Goal: Information Seeking & Learning: Understand process/instructions

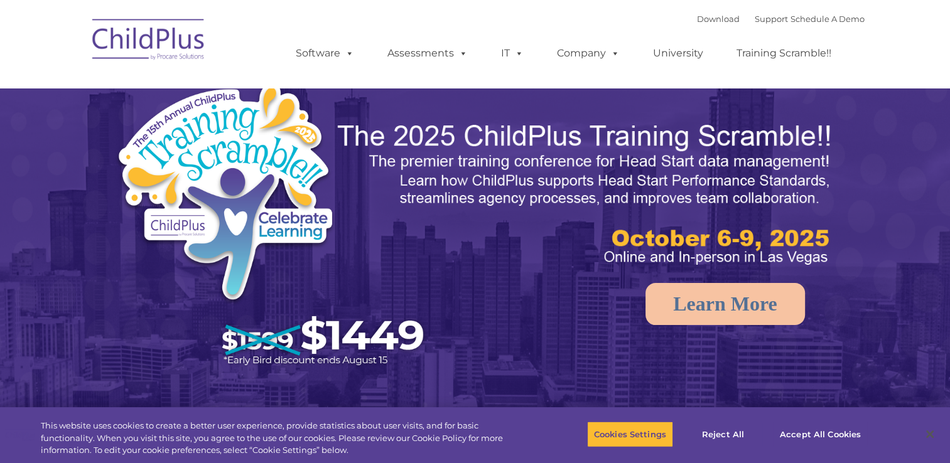
select select "MEDIUM"
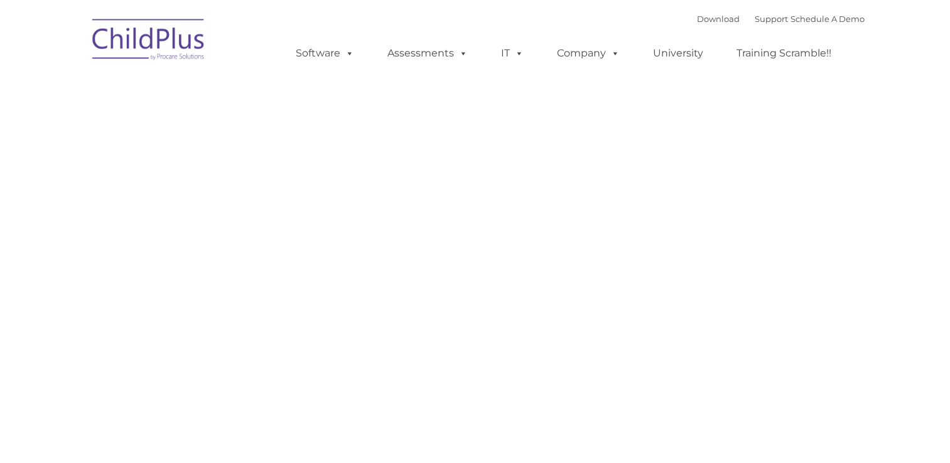
type input ""
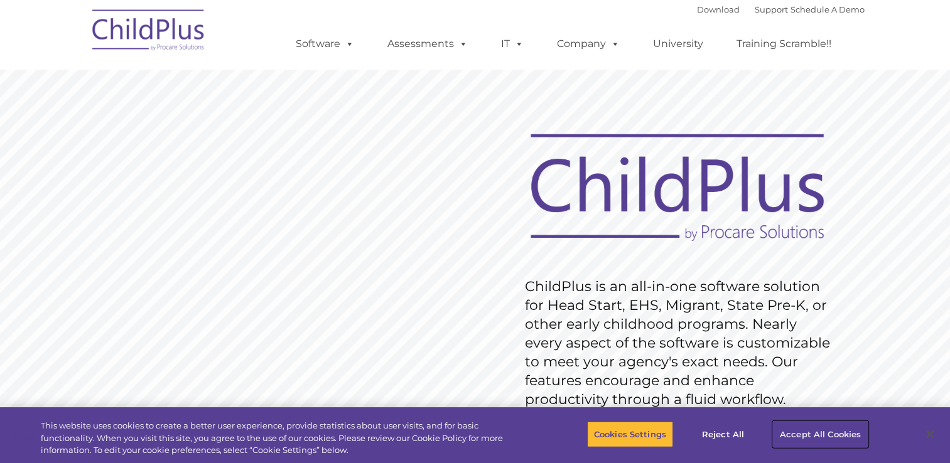
click at [811, 435] on button "Accept All Cookies" at bounding box center [820, 434] width 95 height 26
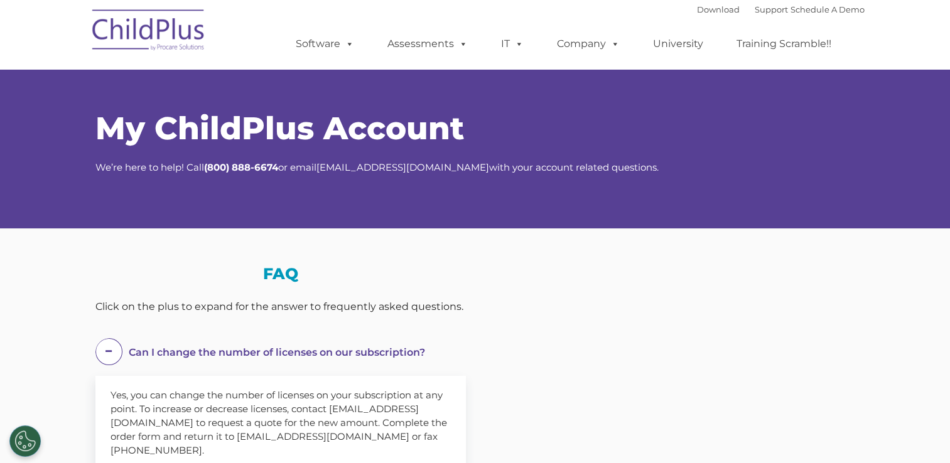
select select "MEDIUM"
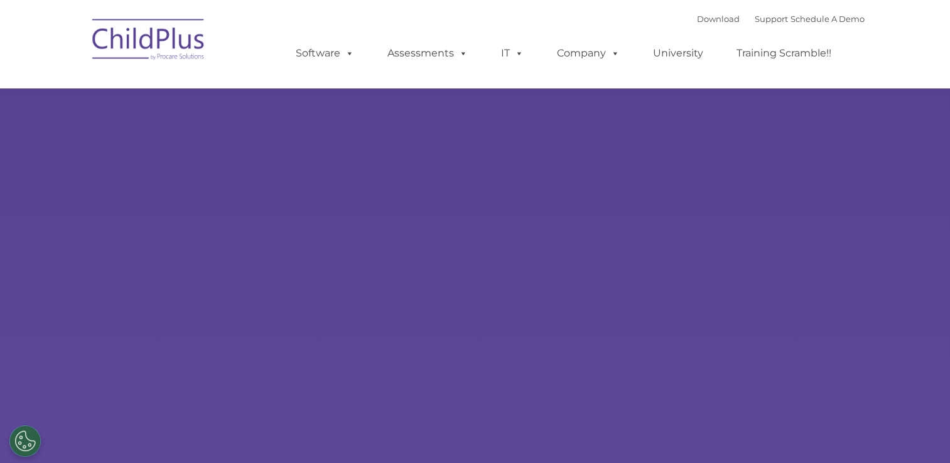
type input ""
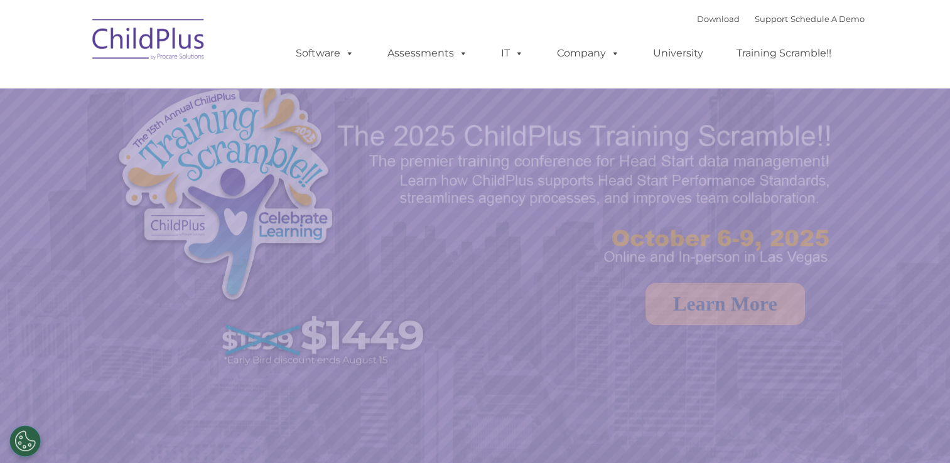
select select "MEDIUM"
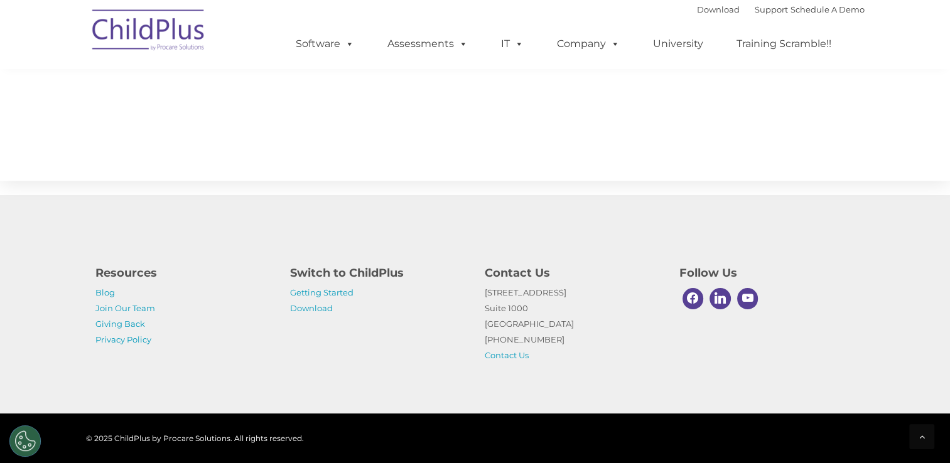
scroll to position [1392, 0]
click at [333, 293] on link "Getting Started" at bounding box center [321, 293] width 63 height 10
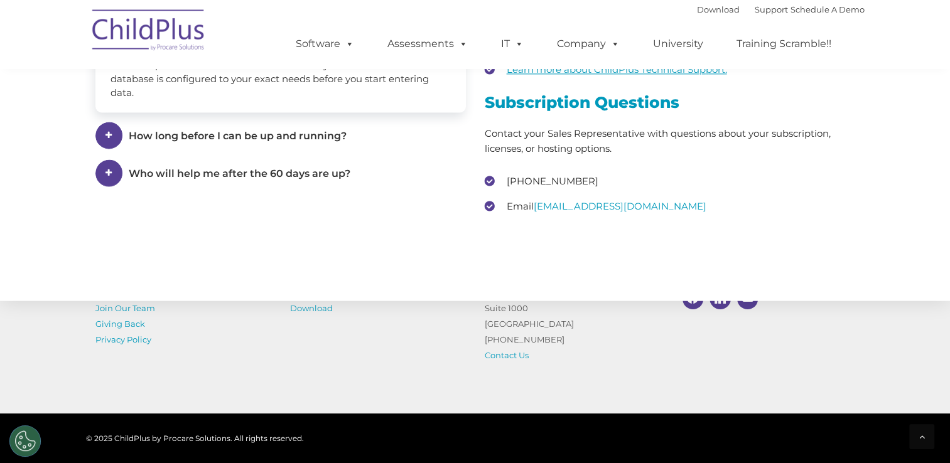
scroll to position [1976, 0]
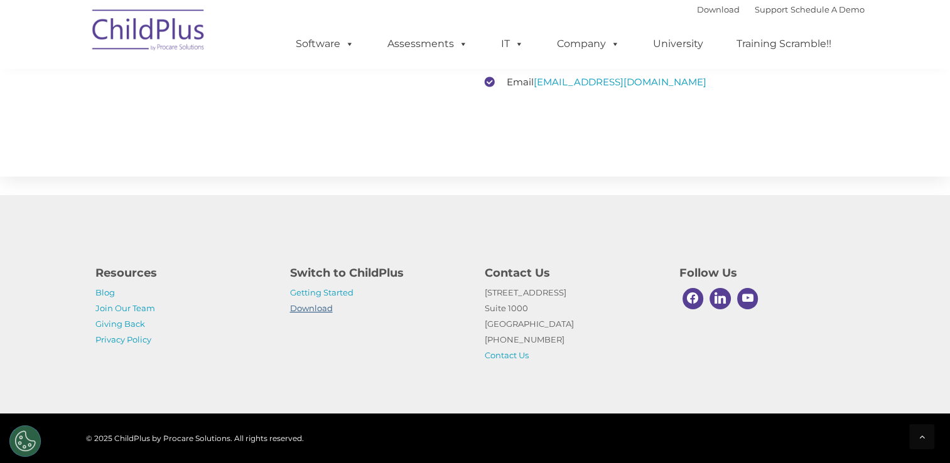
click at [327, 310] on link "Download" at bounding box center [311, 308] width 43 height 10
